Goal: Use online tool/utility

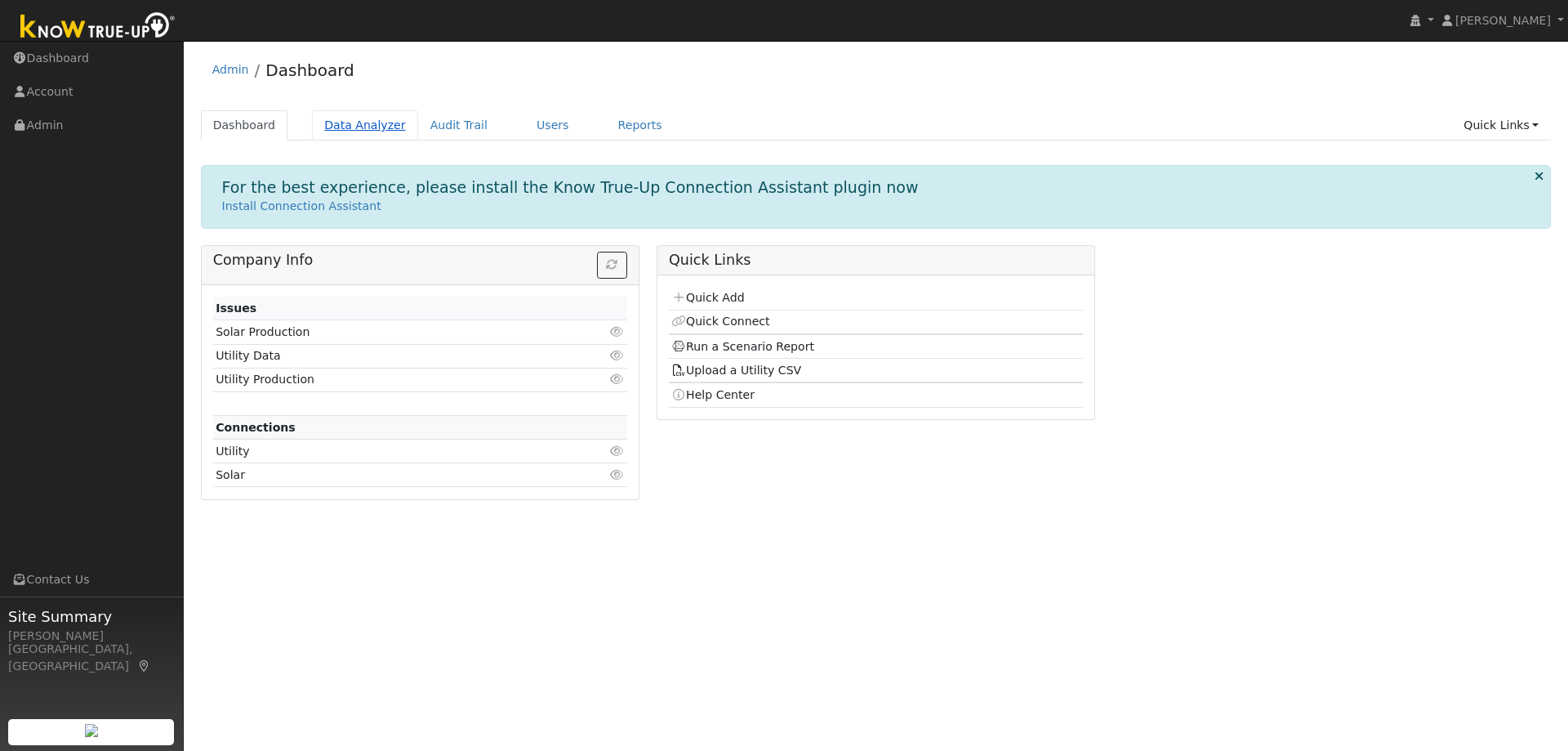
click at [378, 125] on link "Data Analyzer" at bounding box center [364, 125] width 106 height 30
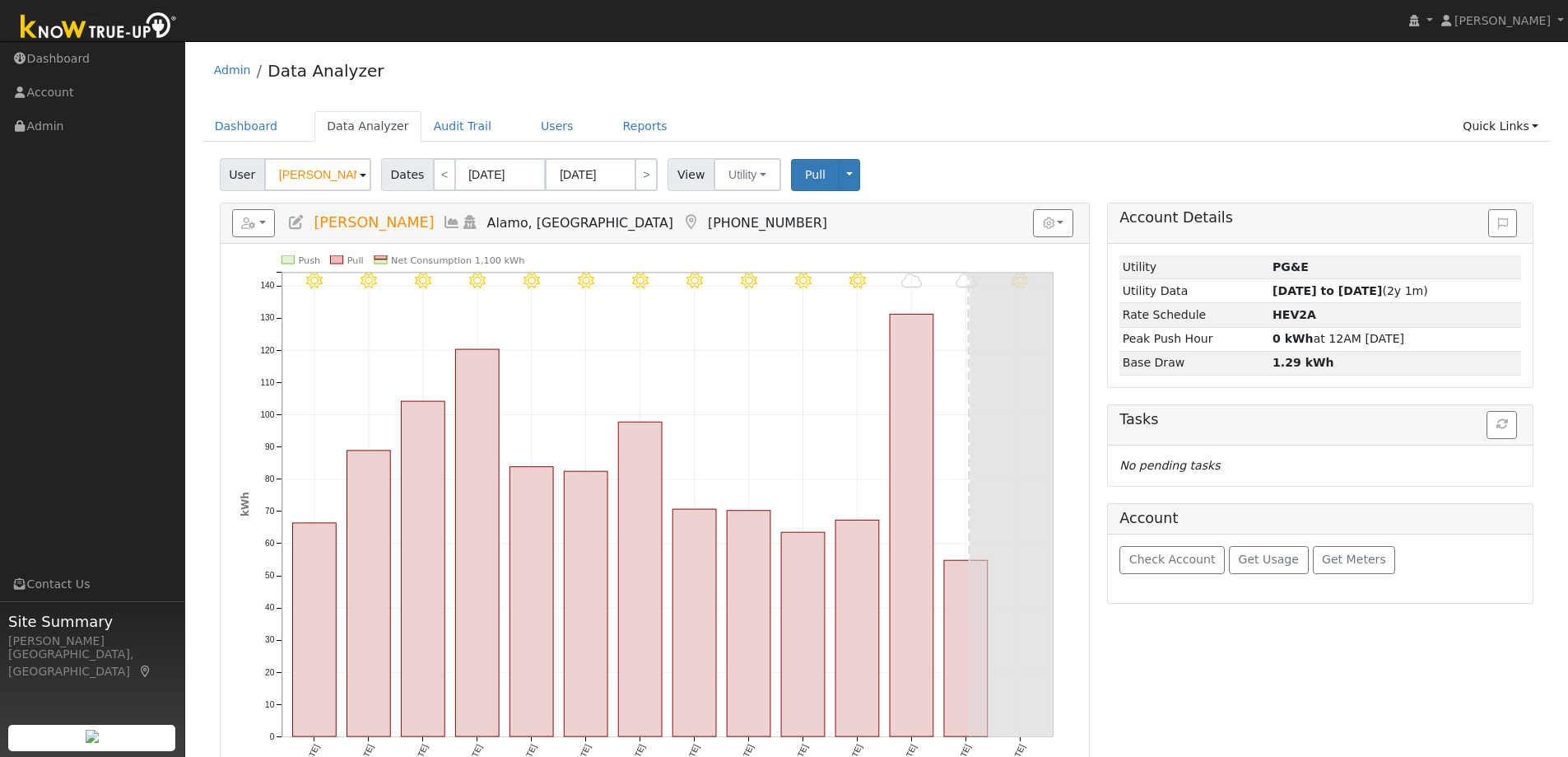
click at [310, 180] on input "Jennifer Joaquin" at bounding box center [317, 174] width 107 height 33
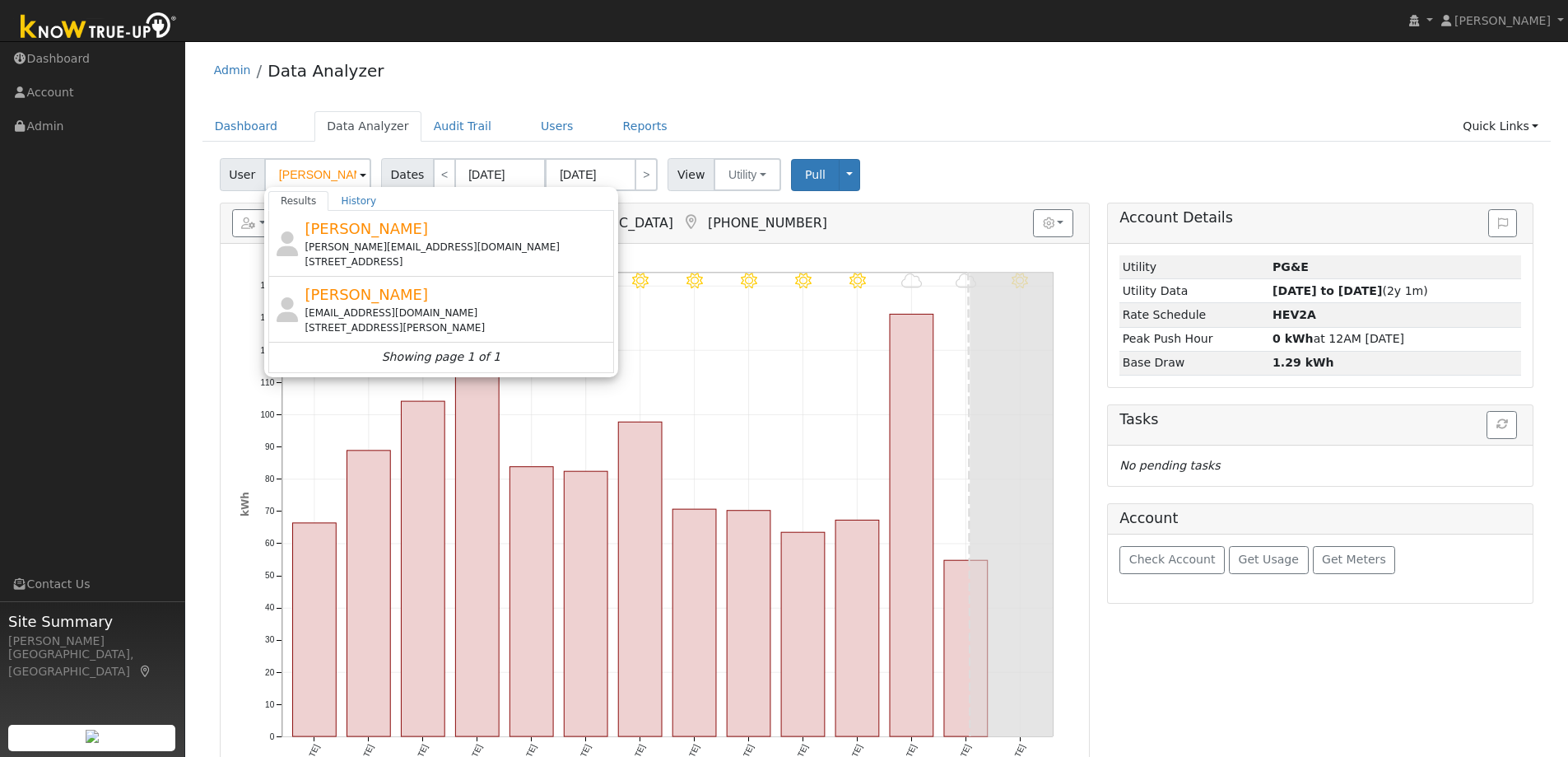
click at [471, 307] on div "vennessahasten@gmail.com" at bounding box center [457, 313] width 305 height 15
type input "Vanessa Hasten"
